Goal: Task Accomplishment & Management: Complete application form

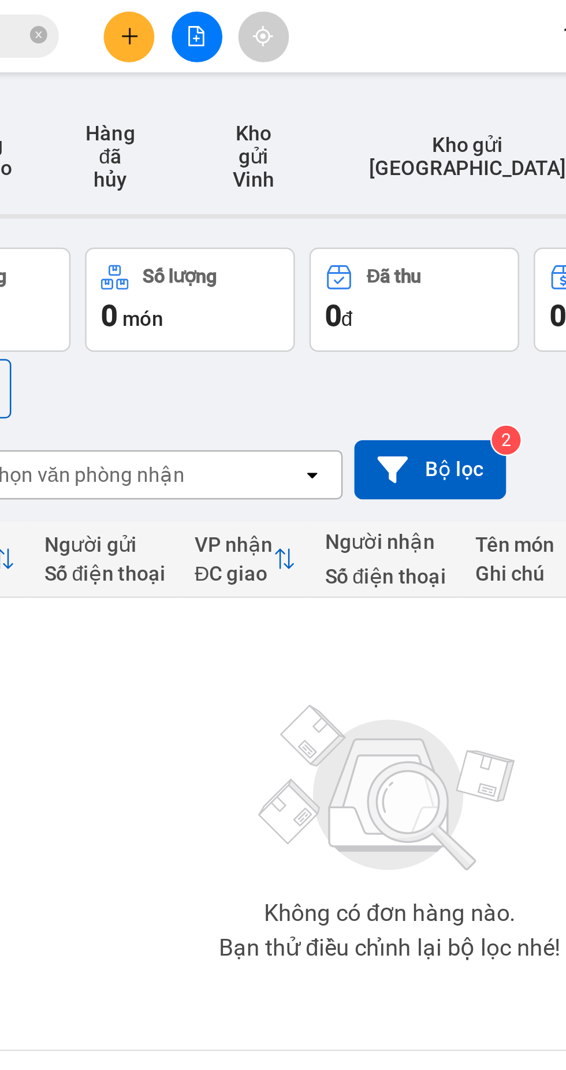
click at [241, 14] on icon "plus" at bounding box center [242, 14] width 6 height 1
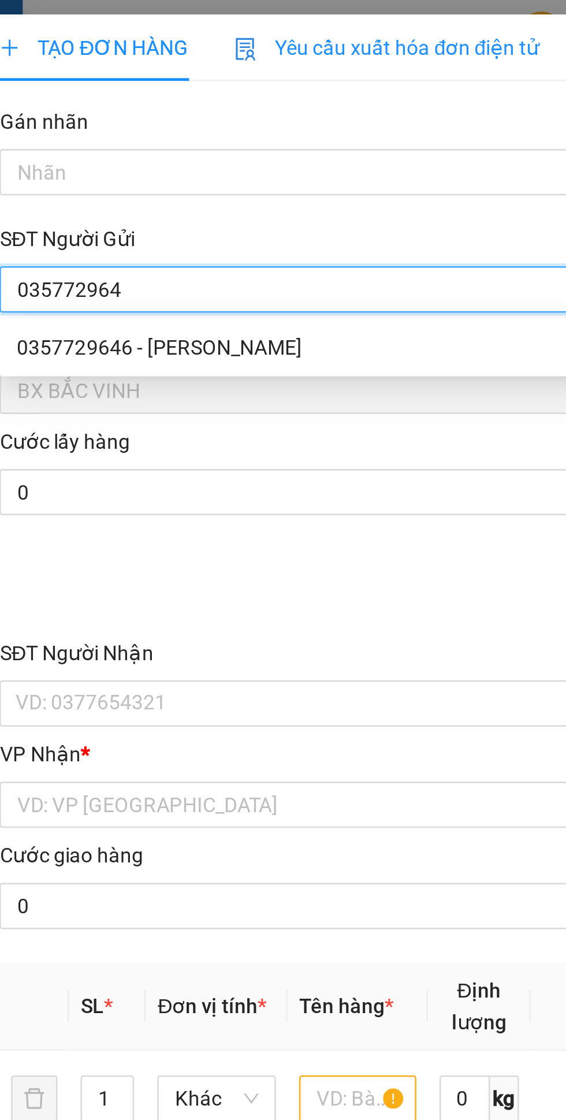
type input "0357729646"
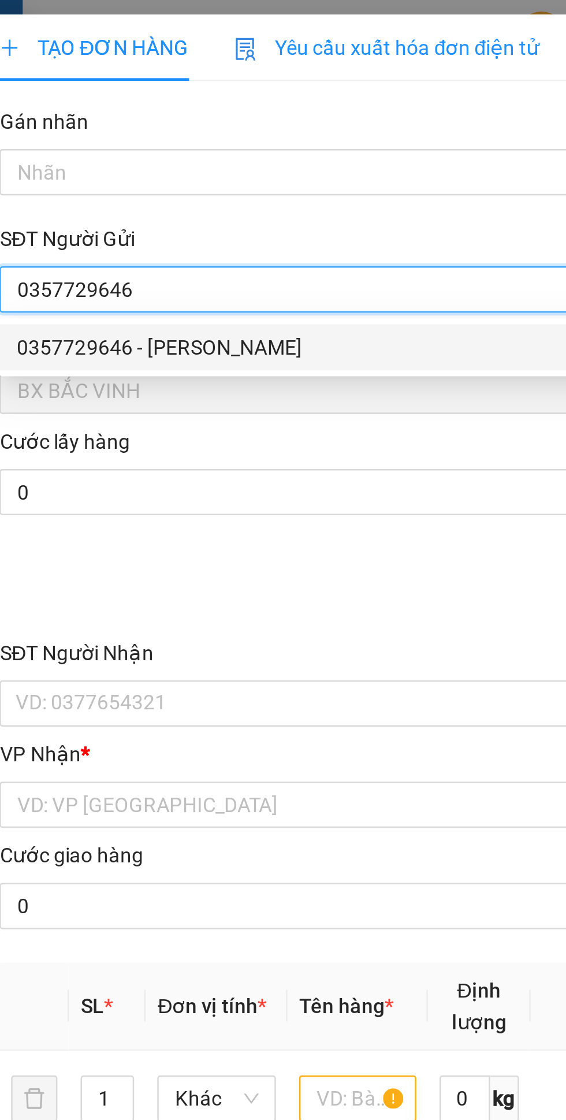
click at [121, 142] on div "0357729646 - [PERSON_NAME]" at bounding box center [152, 138] width 241 height 13
type input "anh tuấn"
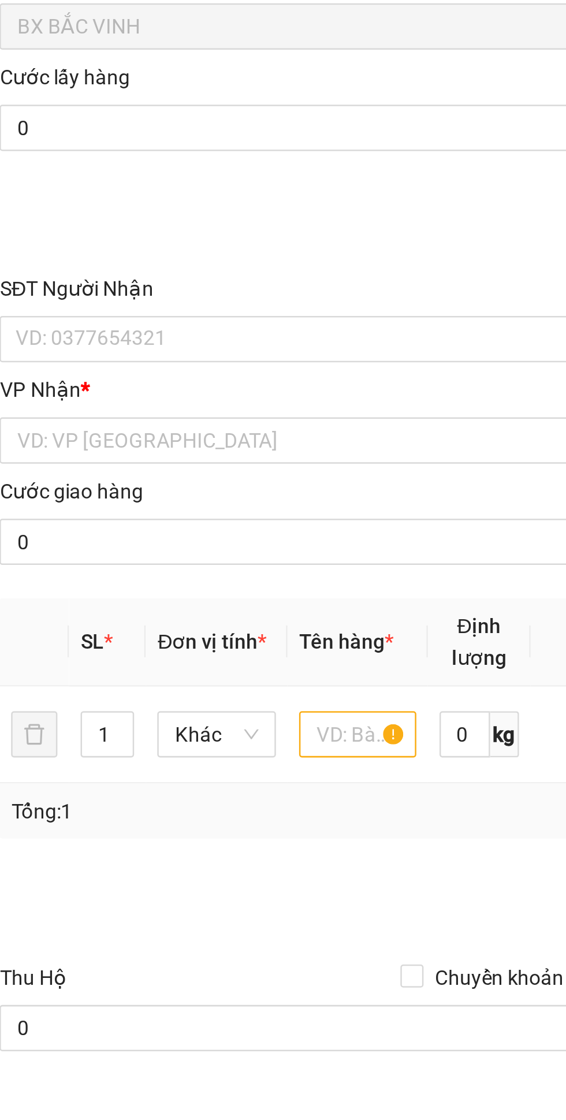
type input "0357729646"
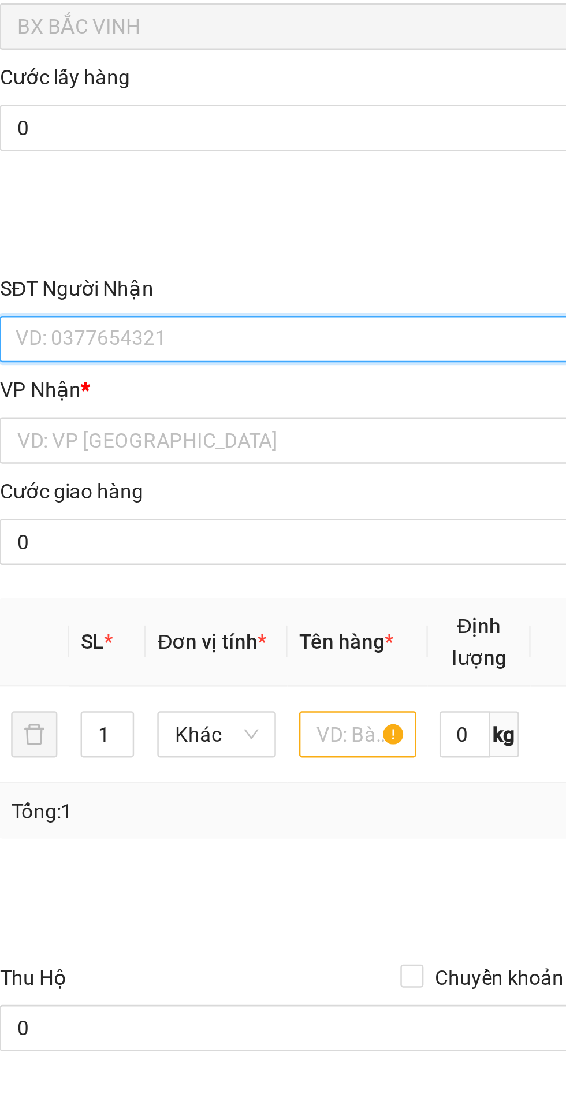
click at [124, 281] on input "SĐT Người Nhận" at bounding box center [152, 280] width 255 height 18
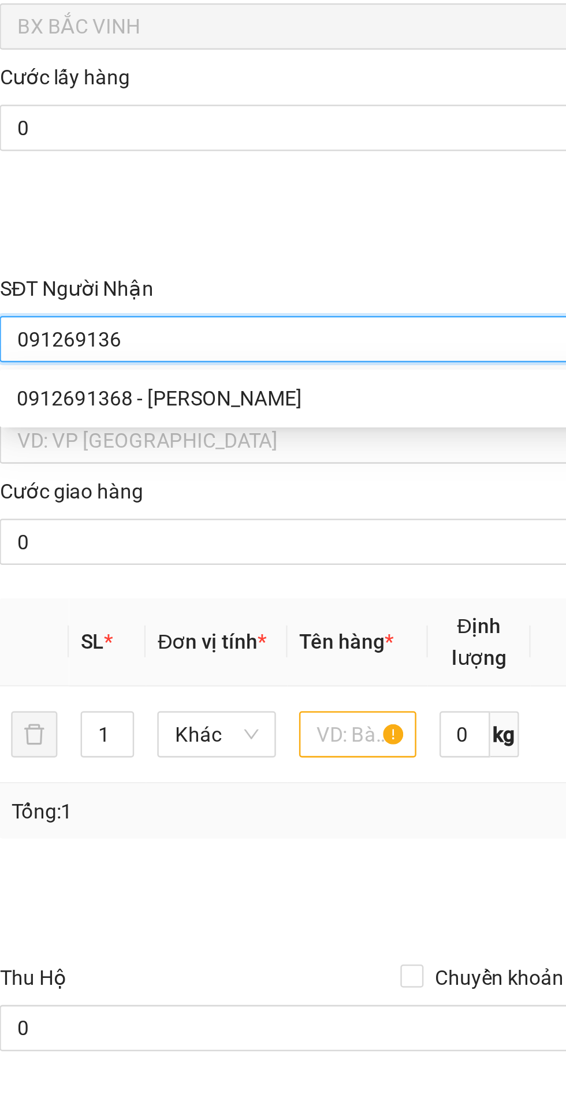
type input "0912691368"
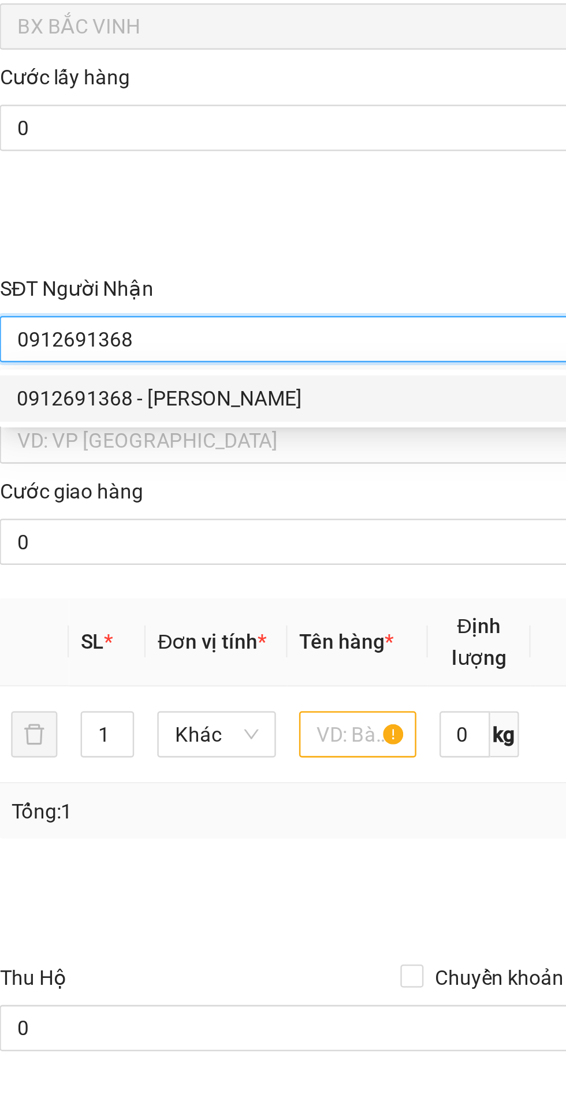
click at [98, 302] on div "0912691368 - [PERSON_NAME]" at bounding box center [152, 304] width 241 height 13
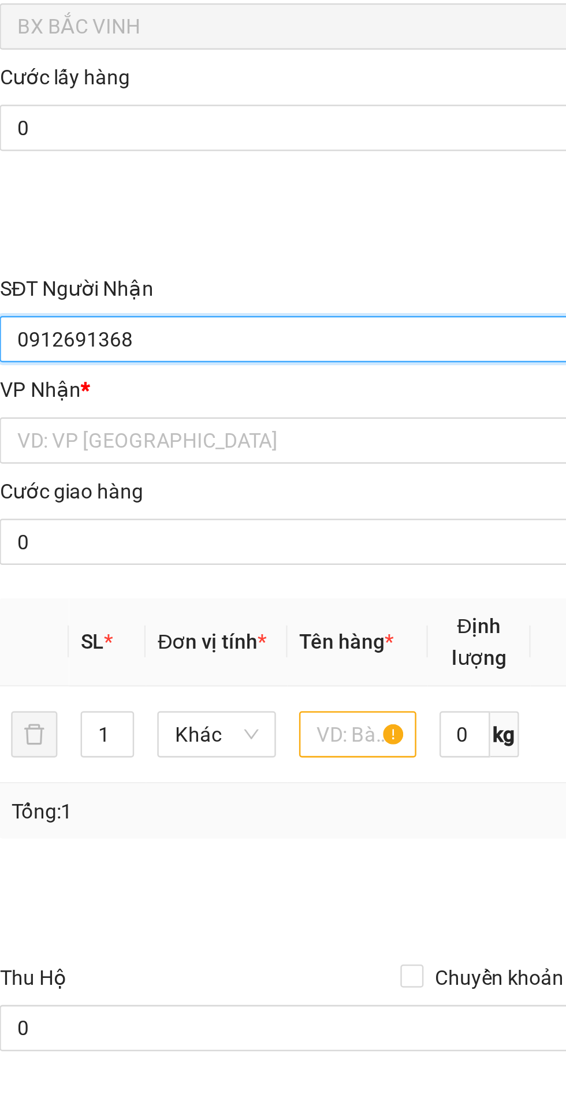
type input "[PERSON_NAME]"
checkbox input "true"
type input "VP"
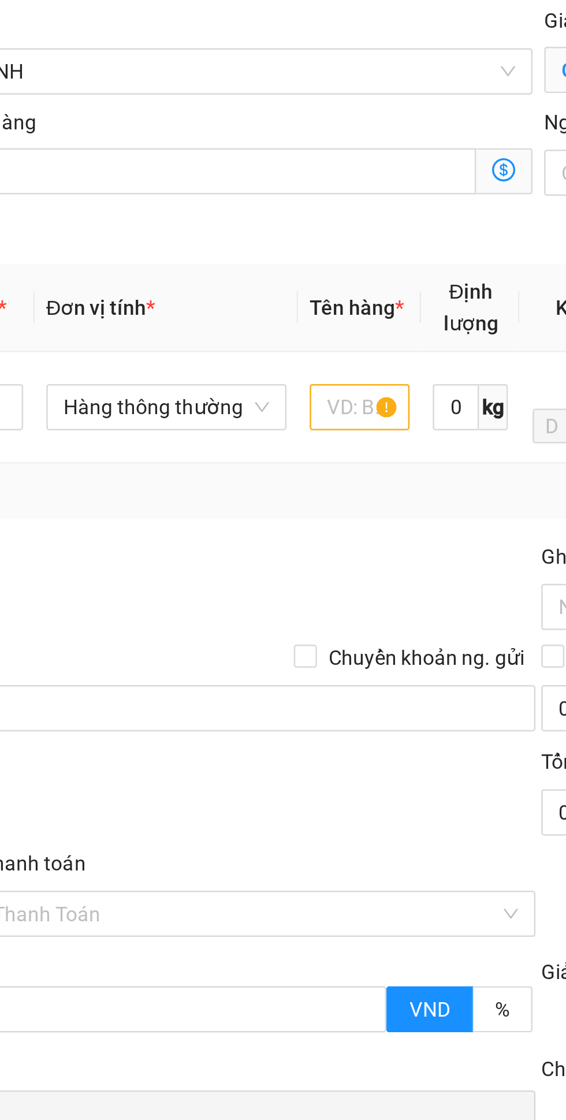
type input "0912691368"
click at [213, 458] on input "text" at bounding box center [212, 455] width 40 height 18
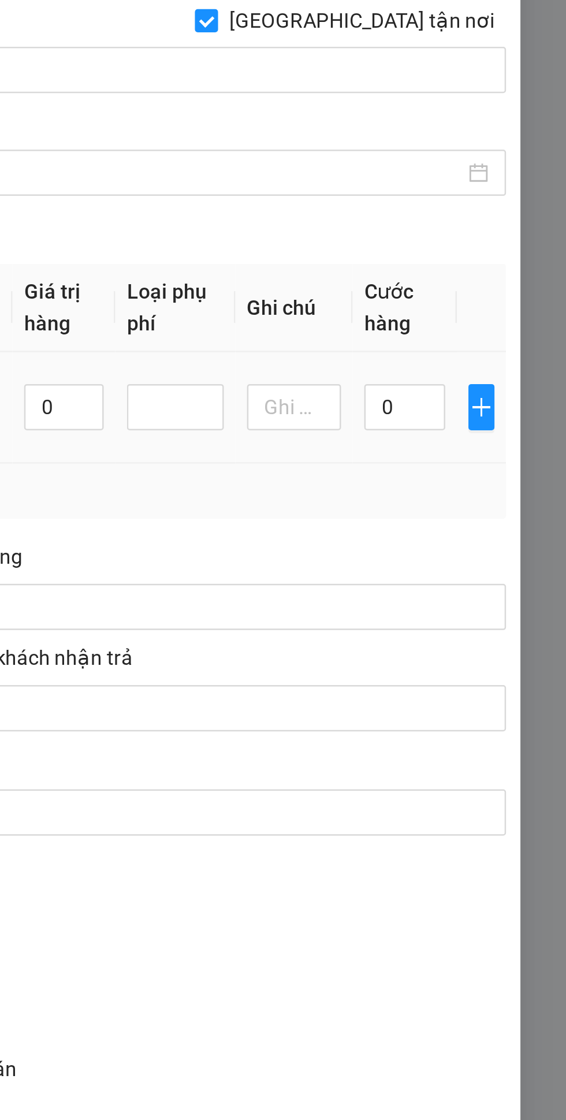
type input "Lk máy in"
click at [494, 458] on input "0" at bounding box center [500, 455] width 32 height 18
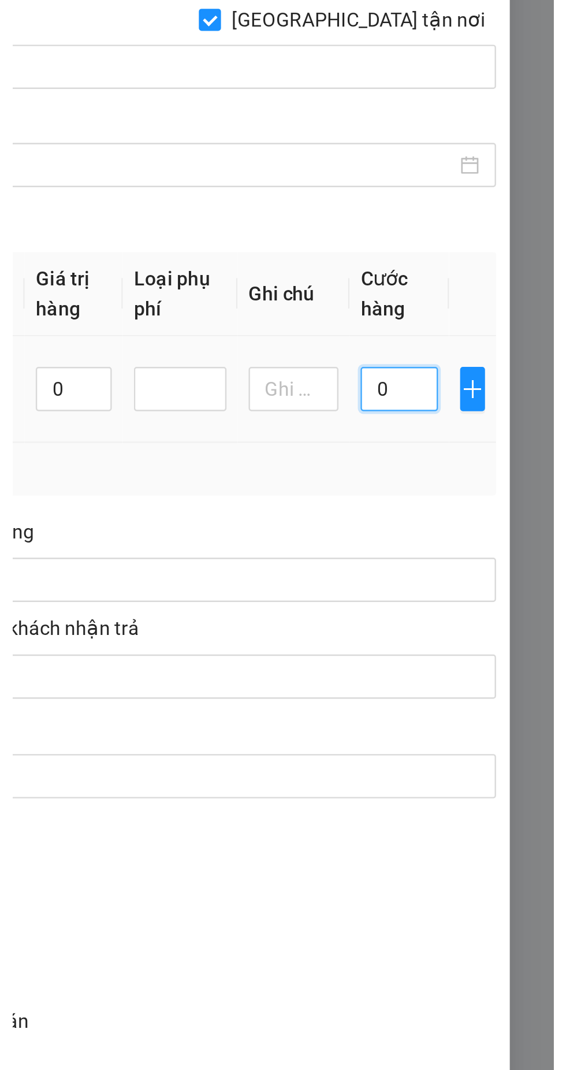
scroll to position [0, 0]
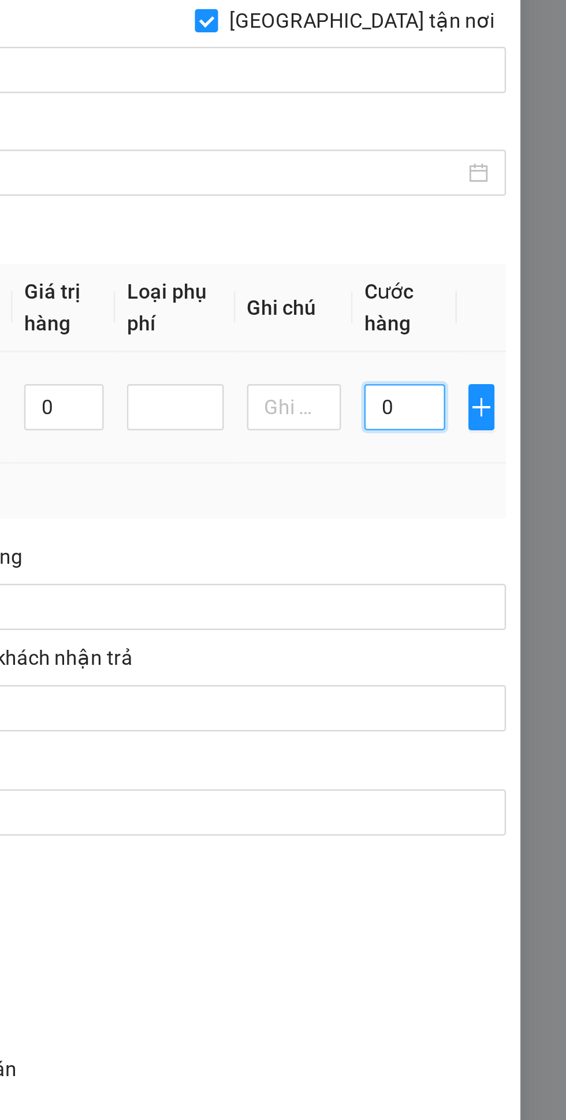
type input "3"
type input "30"
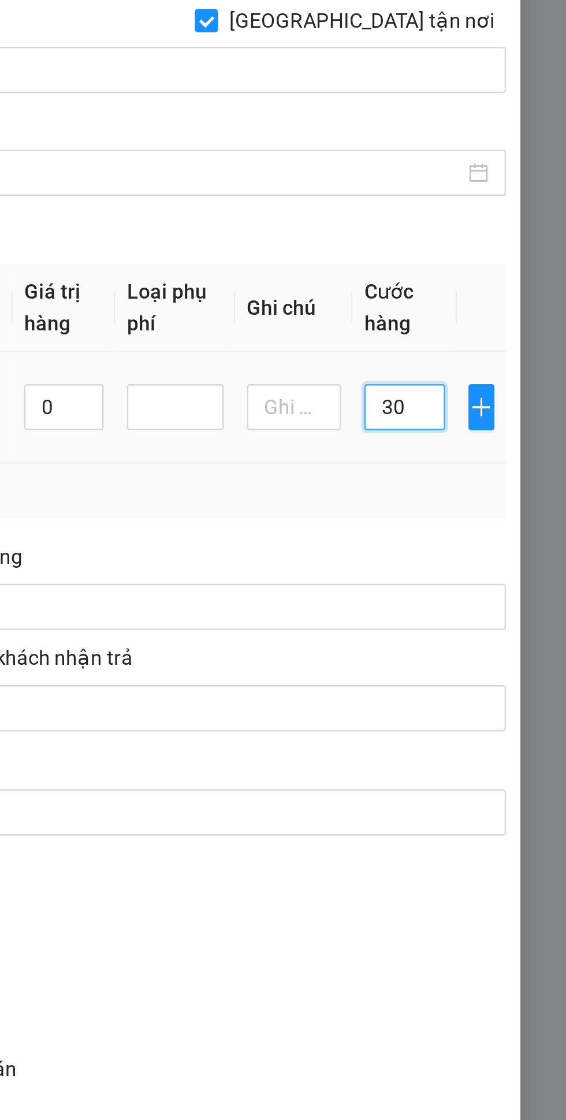
type input "30"
click at [453, 478] on td at bounding box center [456, 455] width 47 height 44
type input "30.000"
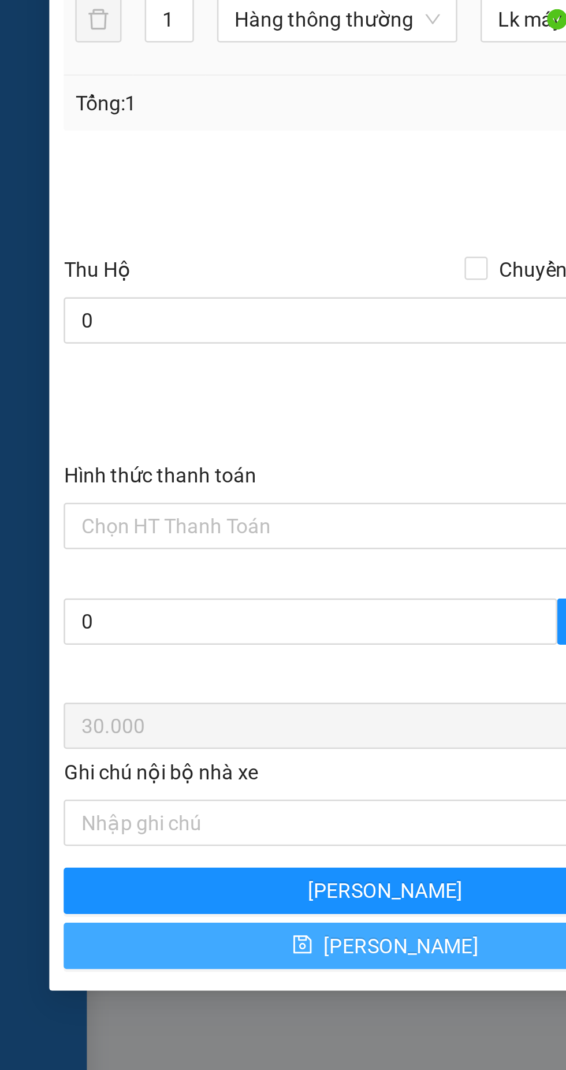
click at [124, 826] on icon "save" at bounding box center [121, 825] width 8 height 8
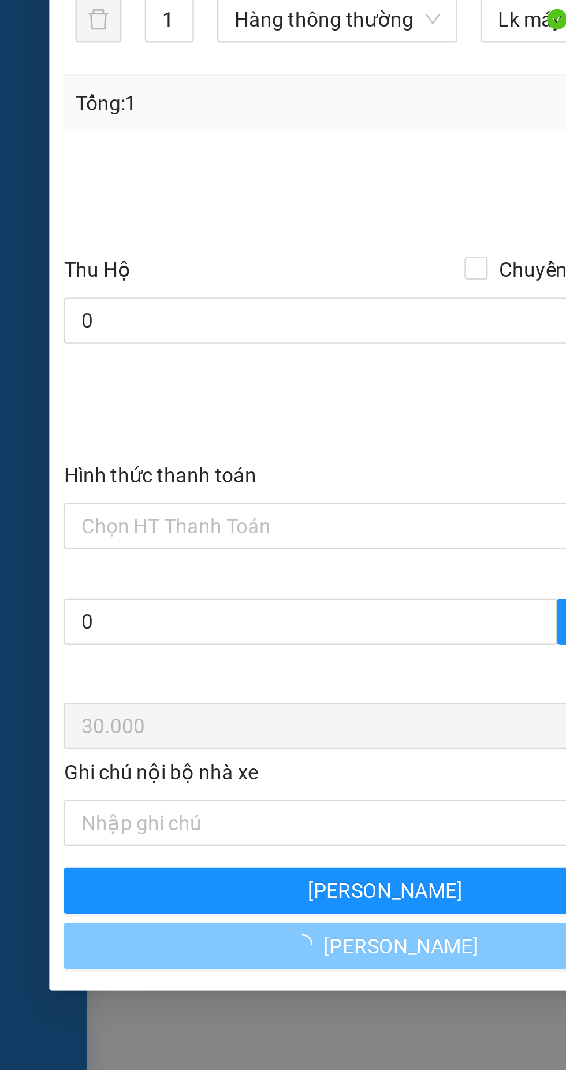
checkbox input "false"
type input "0"
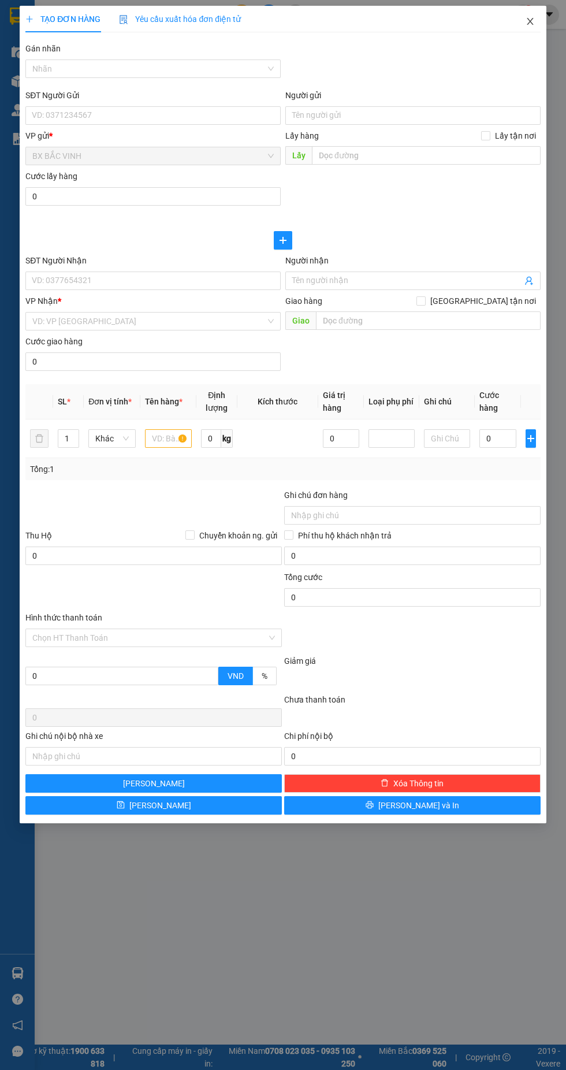
click at [530, 18] on icon "close" at bounding box center [530, 21] width 9 height 9
